Goal: Navigation & Orientation: Find specific page/section

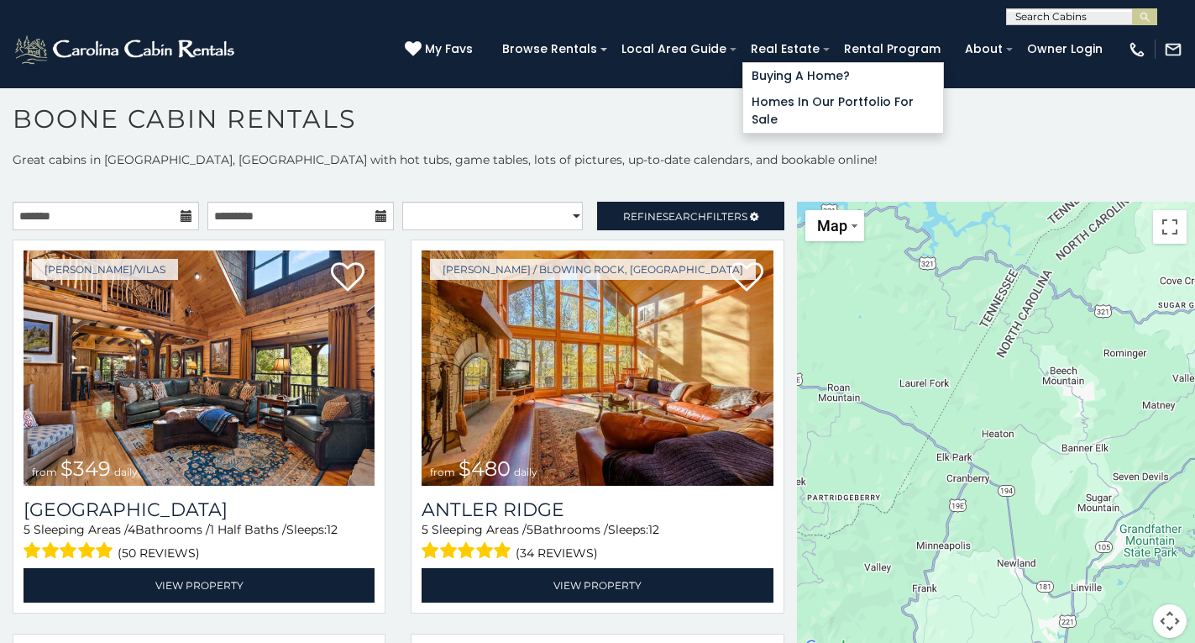
scroll to position [15, 0]
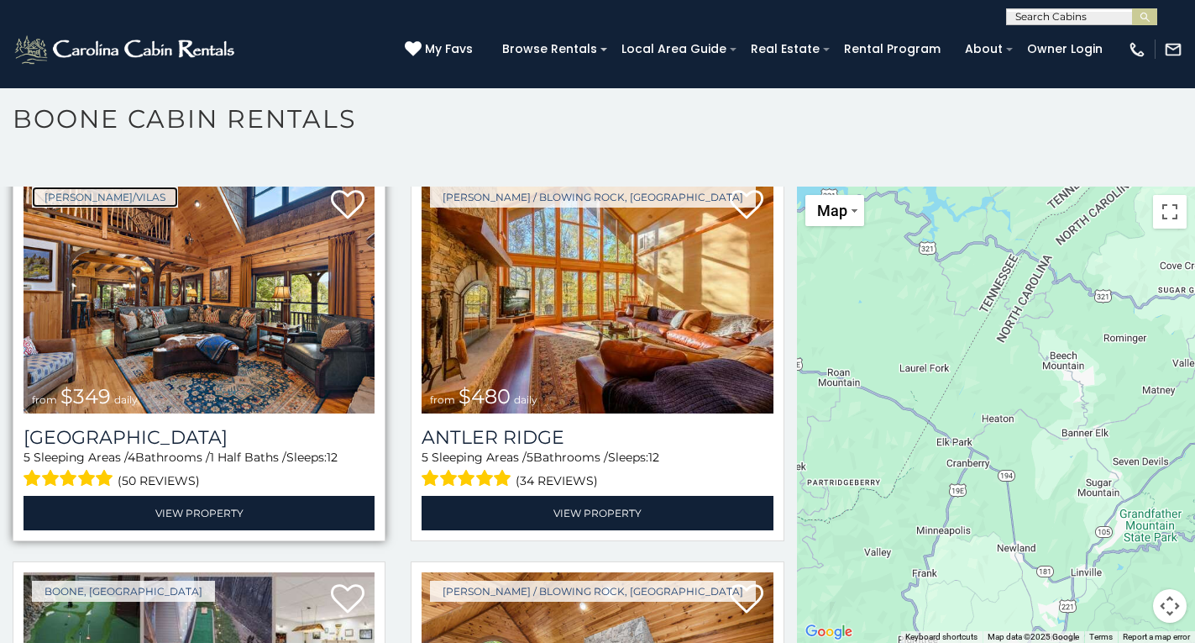
click at [55, 190] on link "[PERSON_NAME]/Vilas" at bounding box center [105, 197] width 146 height 21
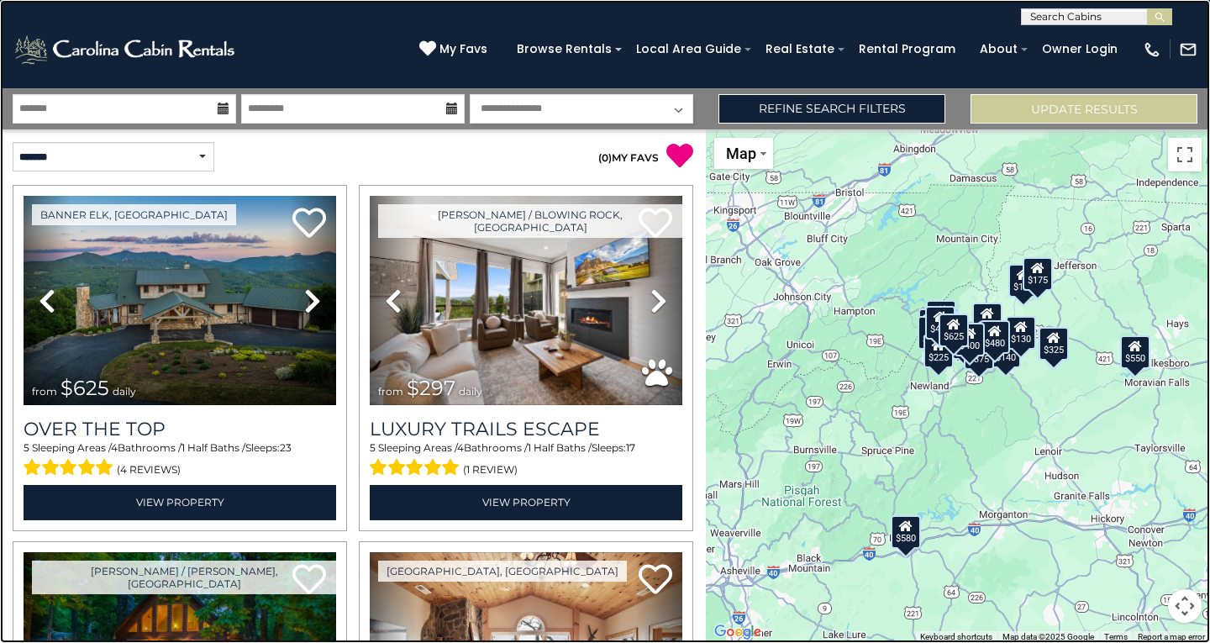
click at [50, 152] on link at bounding box center [605, 321] width 1210 height 643
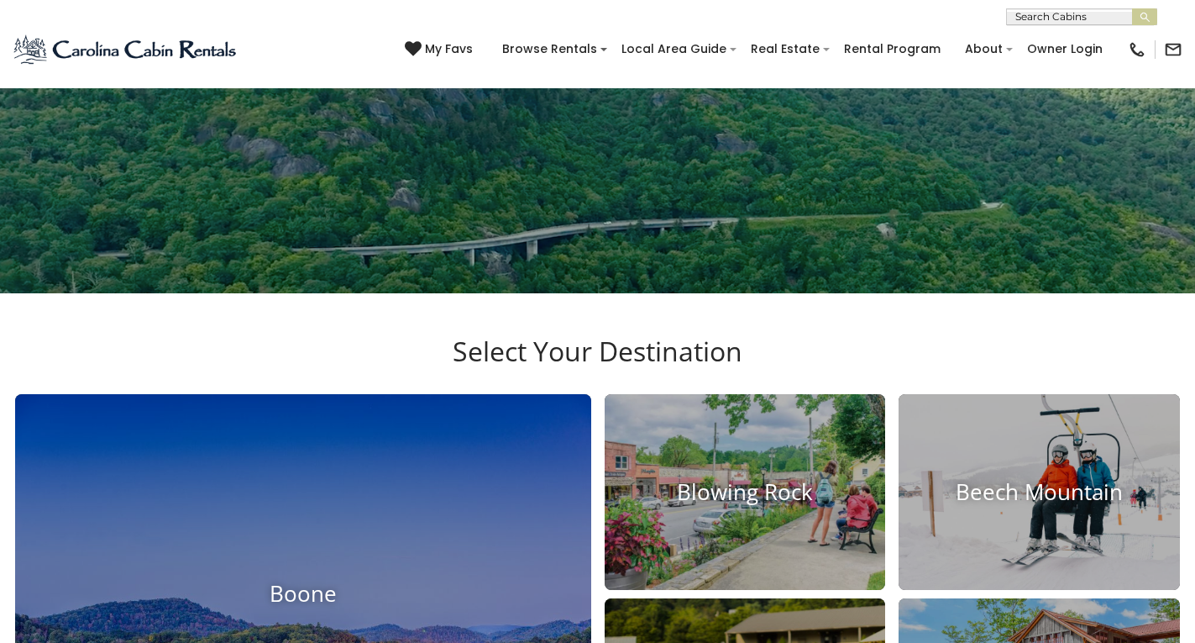
scroll to position [333, 0]
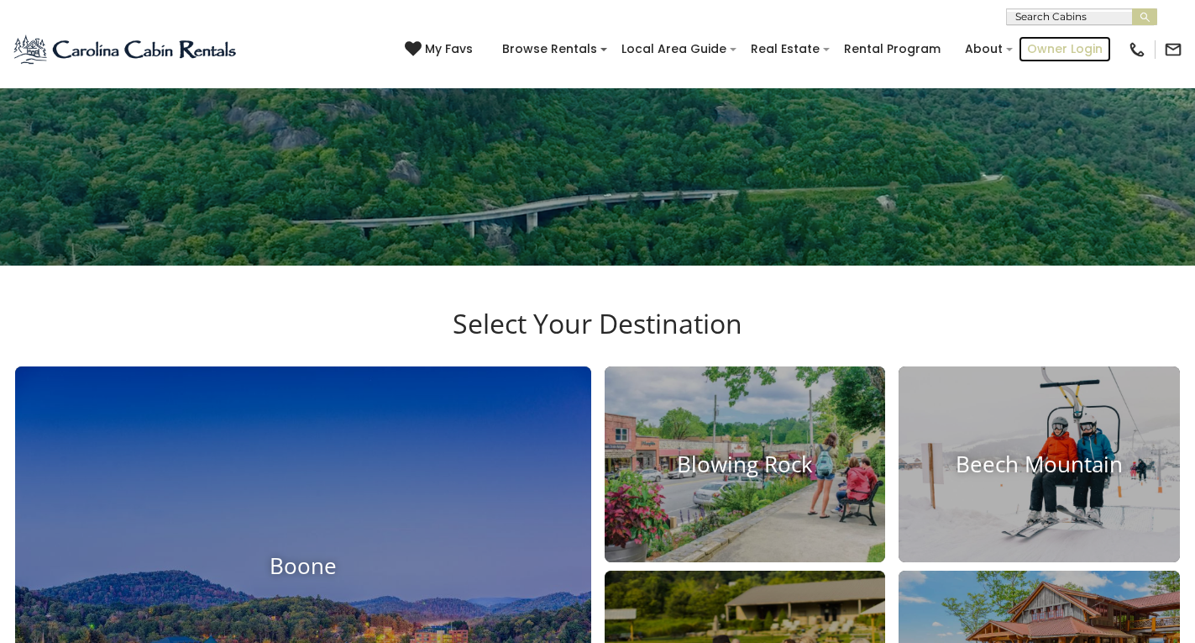
click at [1027, 39] on link "Owner Login" at bounding box center [1065, 49] width 92 height 26
